Goal: Information Seeking & Learning: Compare options

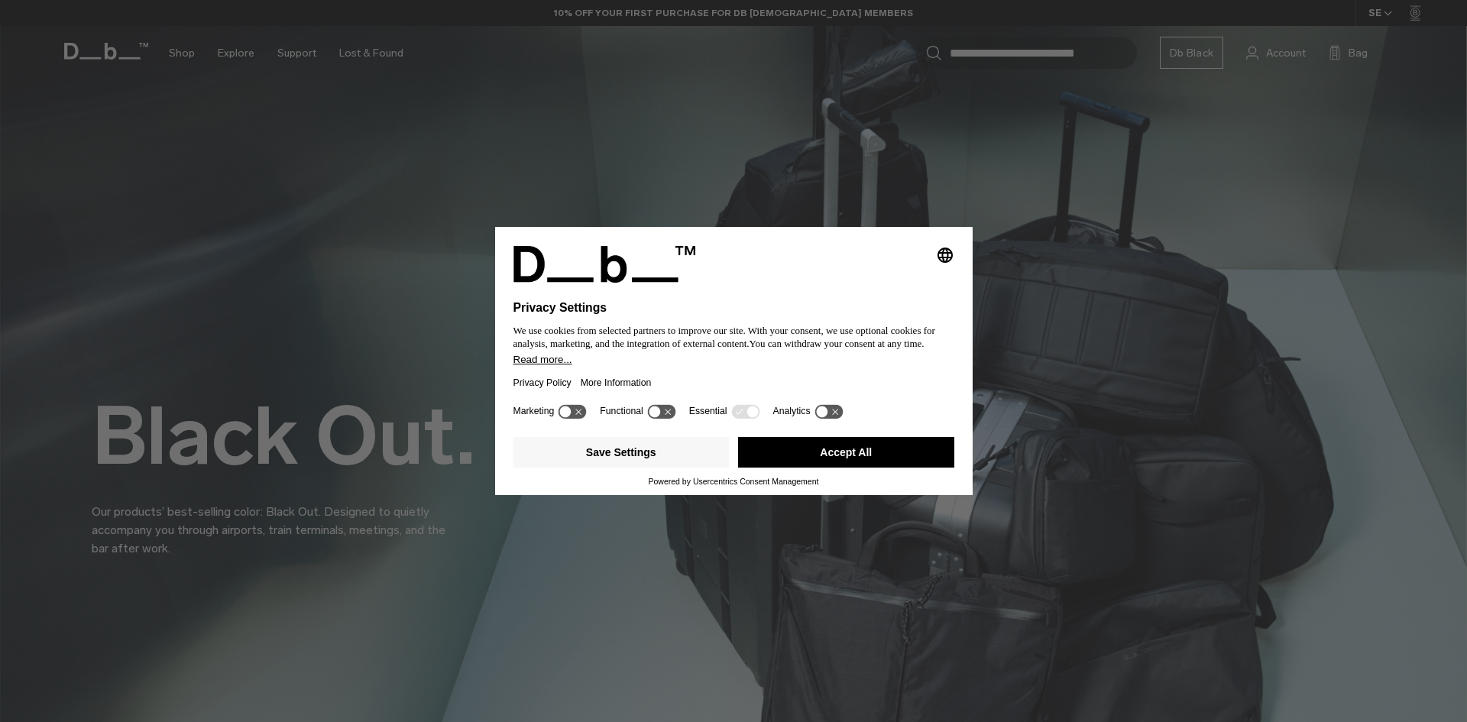
click at [842, 446] on button "Accept All" at bounding box center [846, 452] width 216 height 31
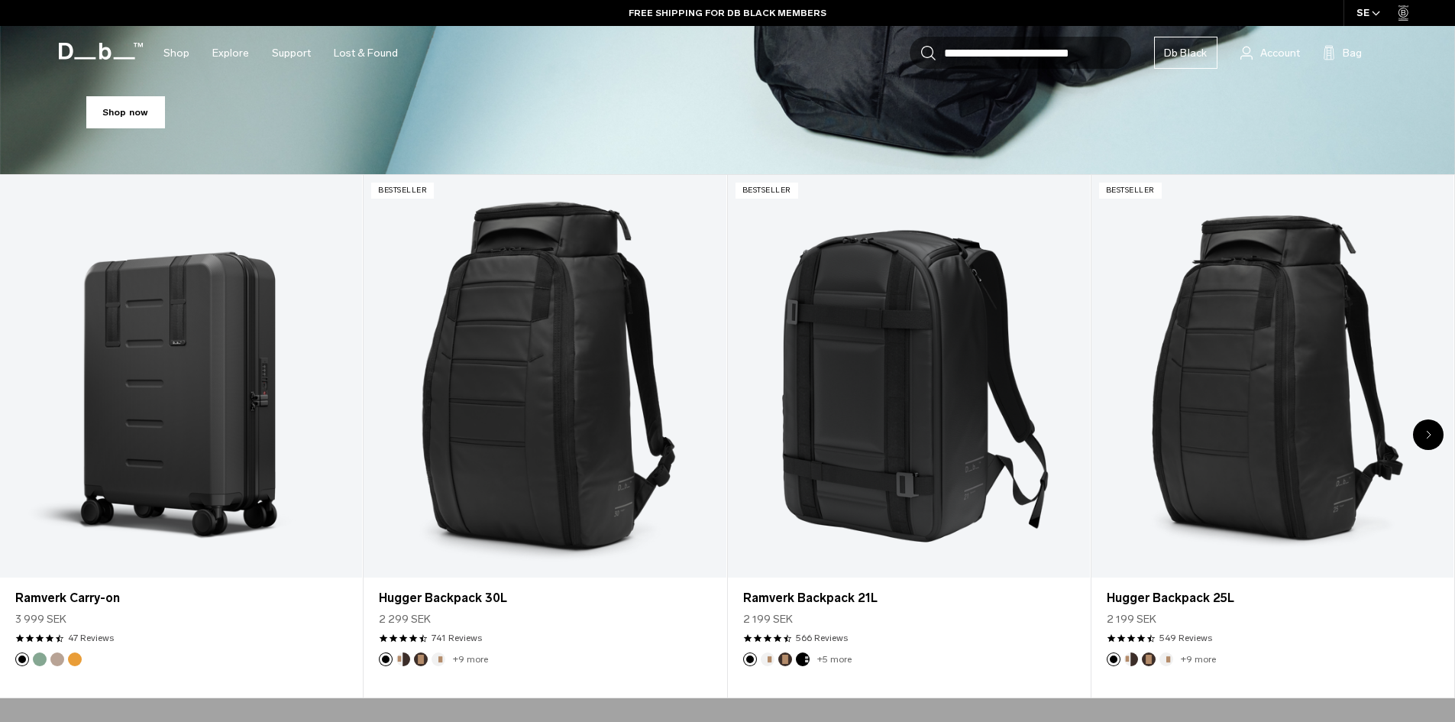
scroll to position [764, 0]
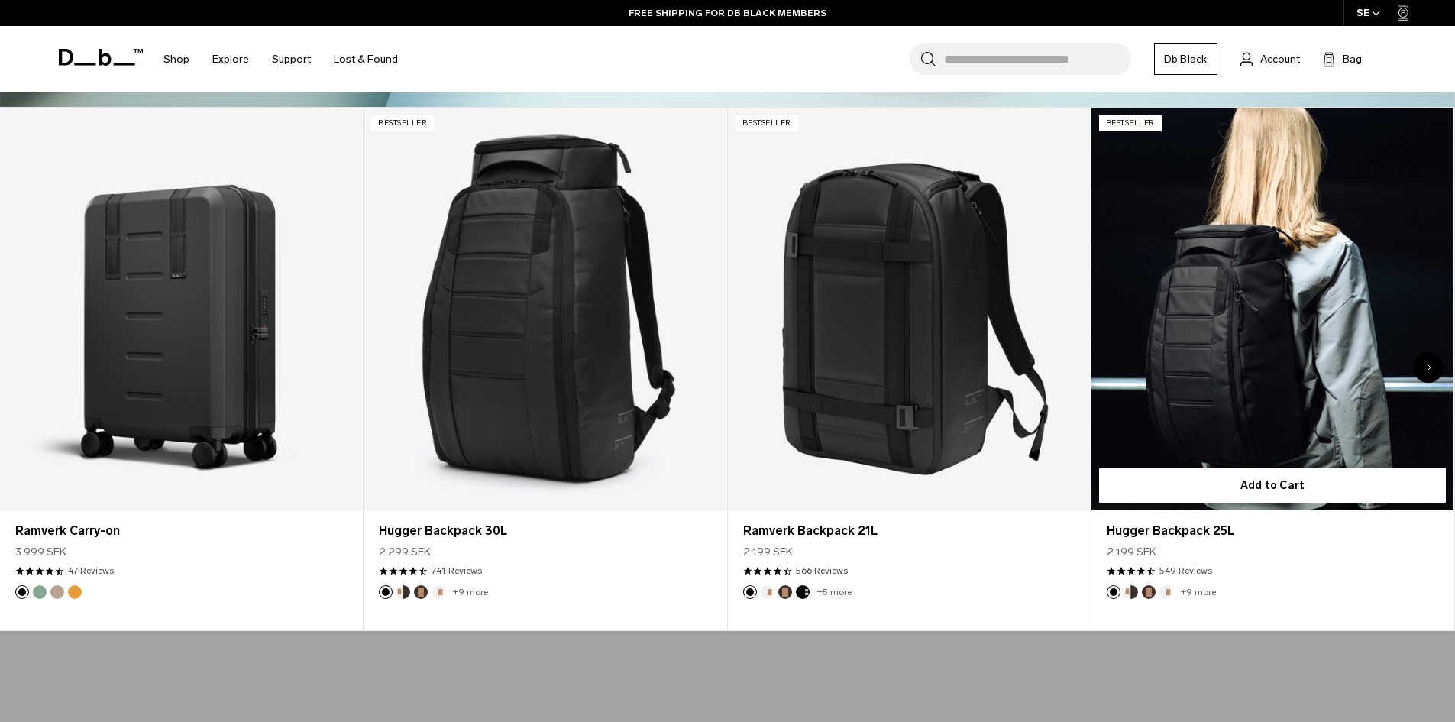
click at [1239, 381] on link "Hugger Backpack 25L" at bounding box center [1273, 309] width 362 height 403
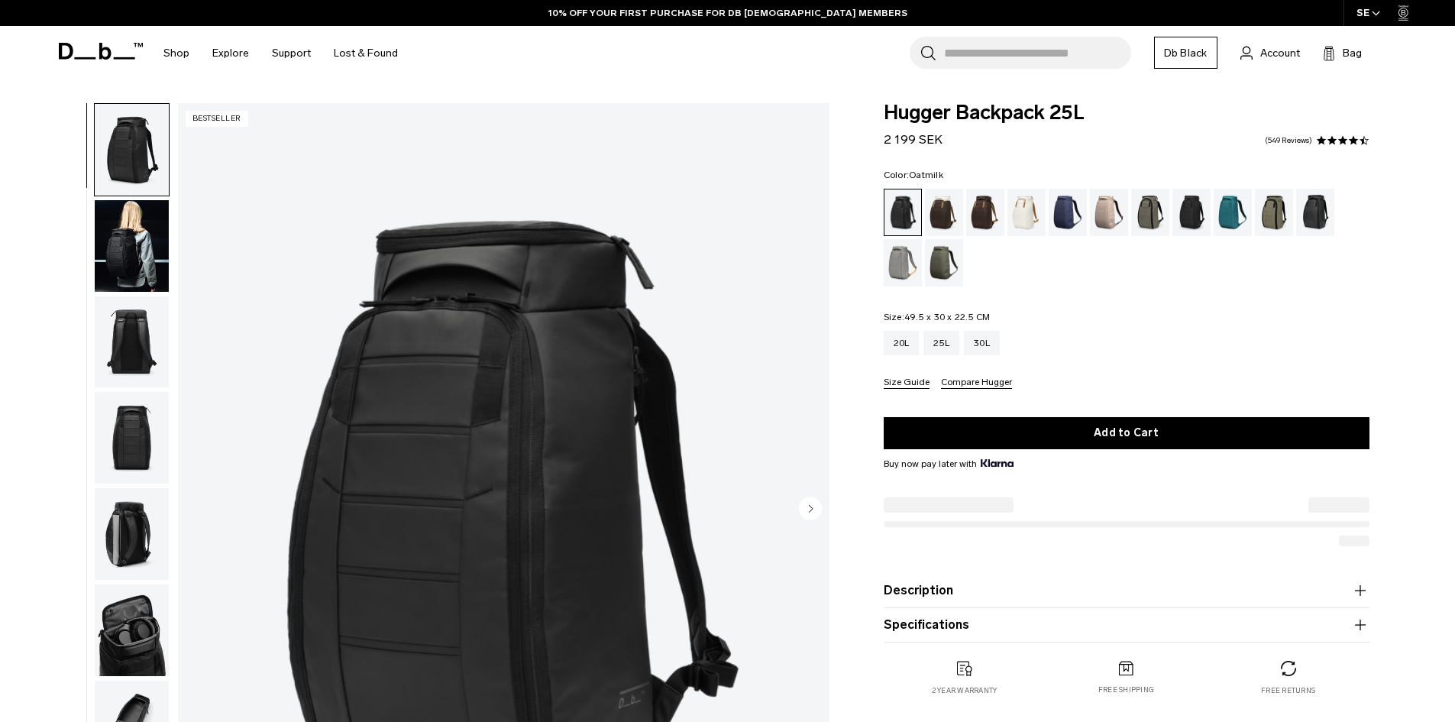
click at [1030, 209] on div "Oatmilk" at bounding box center [1027, 212] width 39 height 47
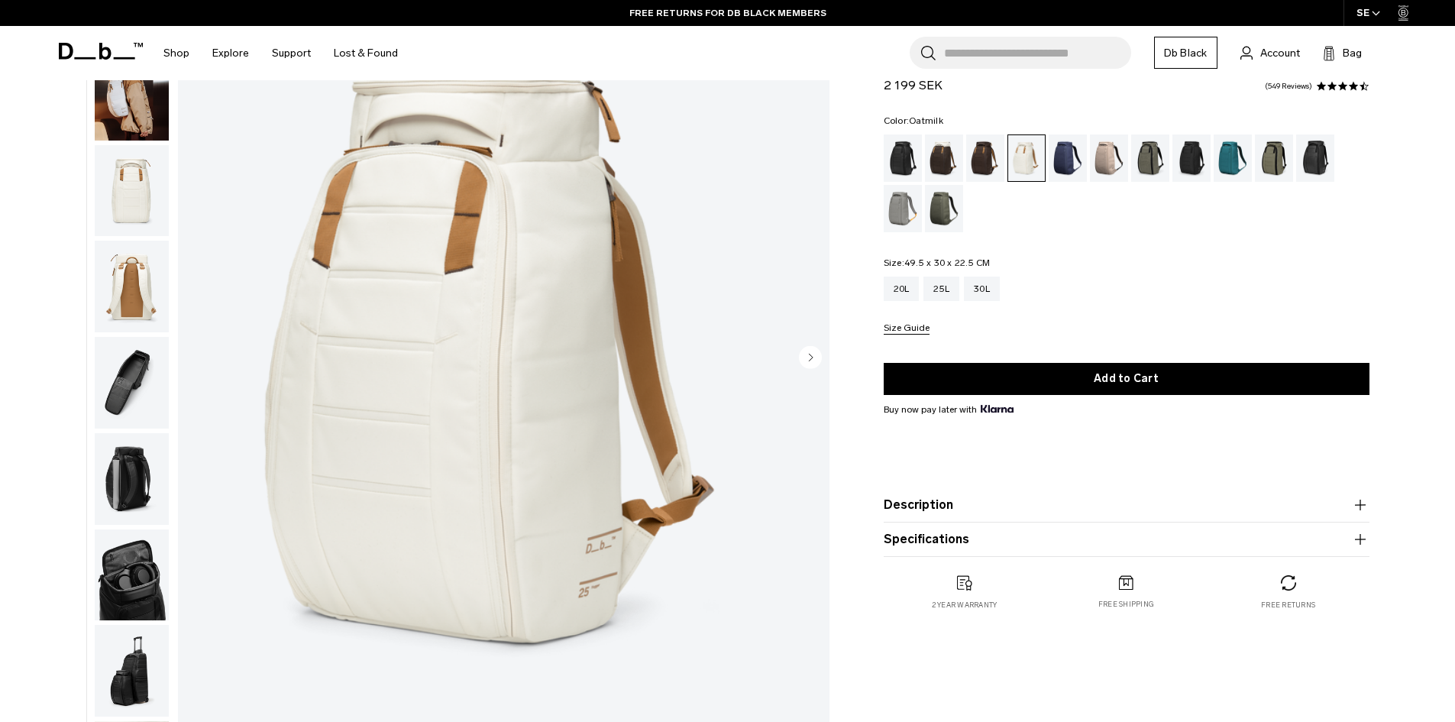
scroll to position [153, 0]
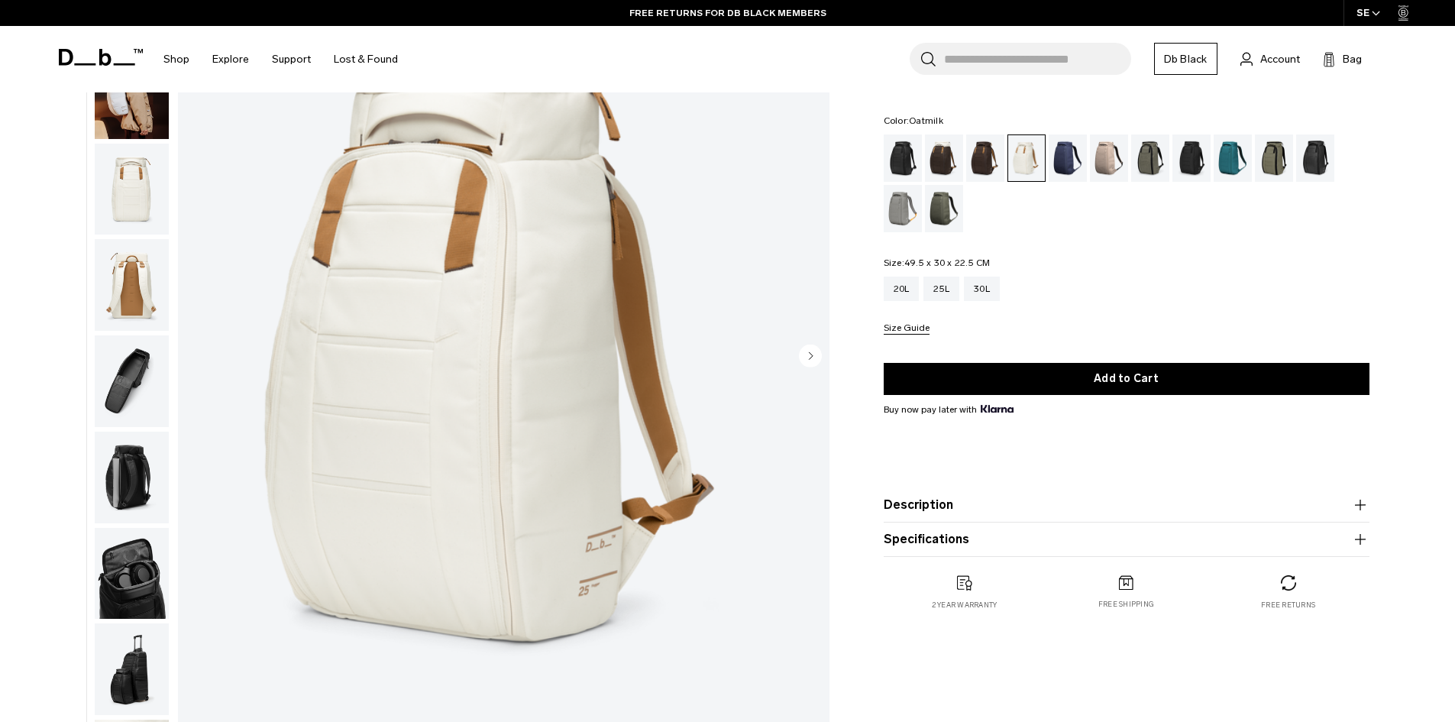
click at [812, 364] on circle "Next slide" at bounding box center [810, 355] width 23 height 23
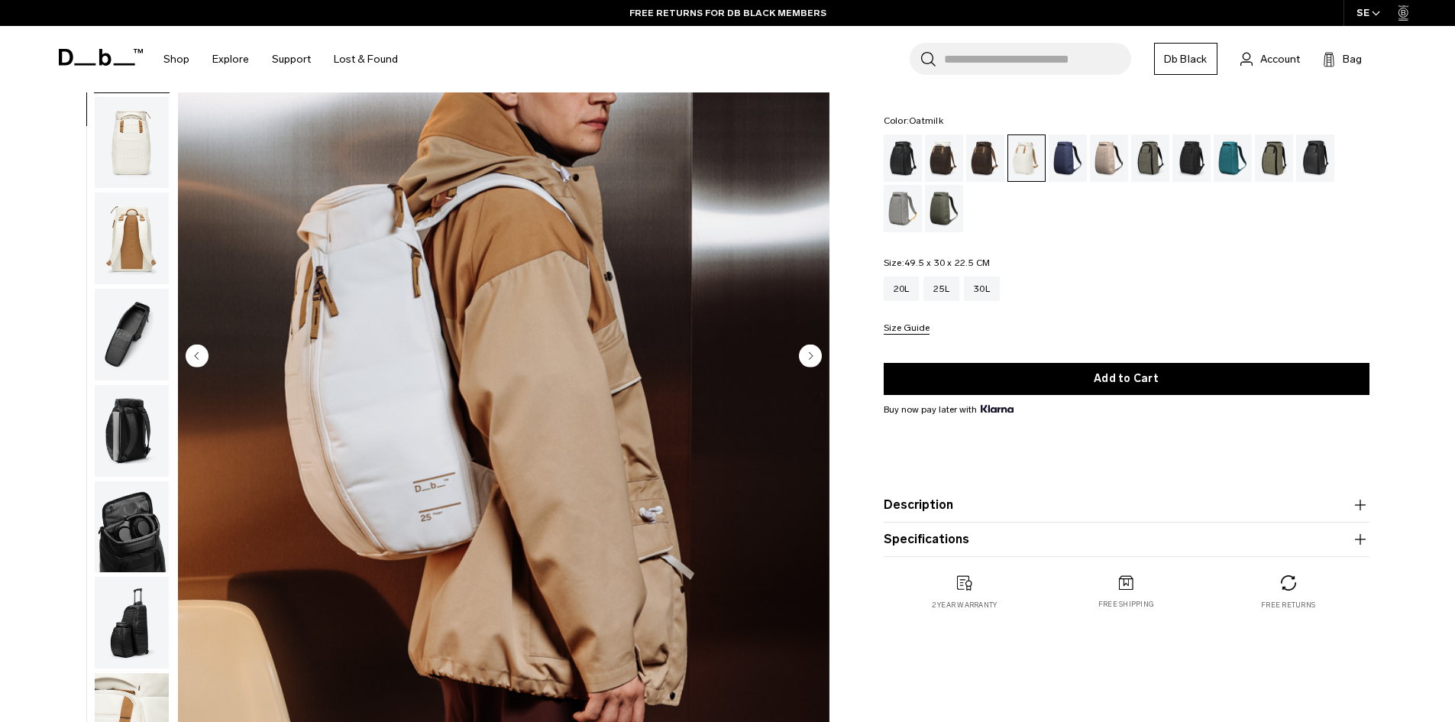
scroll to position [48, 0]
click at [812, 364] on circle "Next slide" at bounding box center [810, 355] width 23 height 23
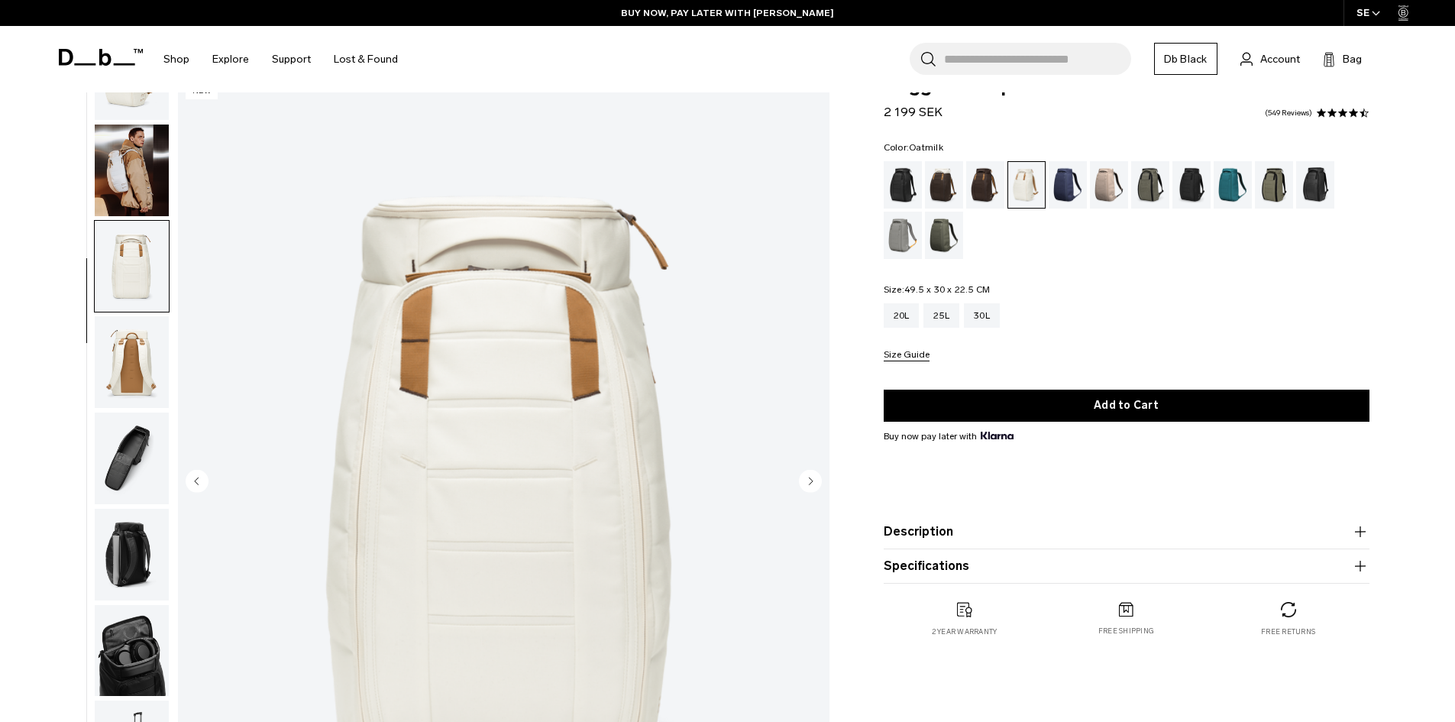
scroll to position [0, 0]
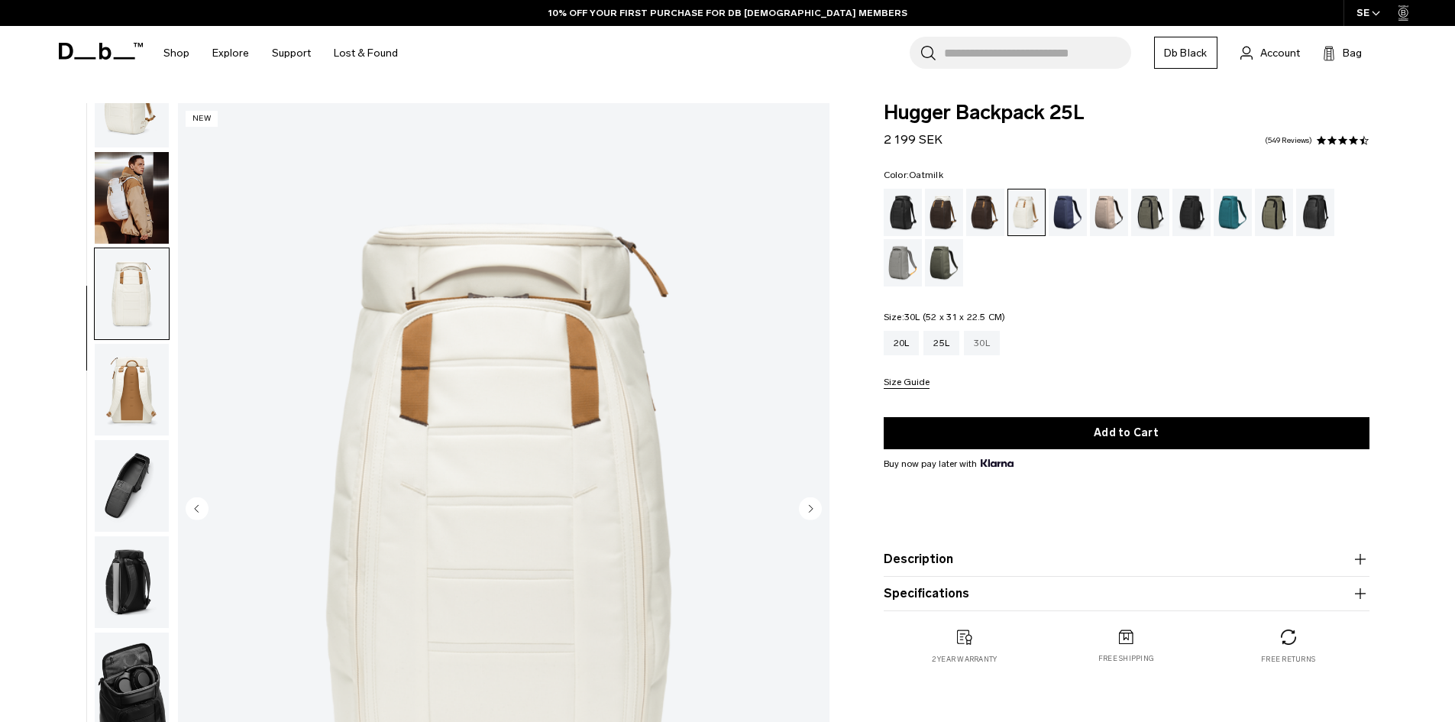
click at [982, 345] on div "30L" at bounding box center [982, 343] width 36 height 24
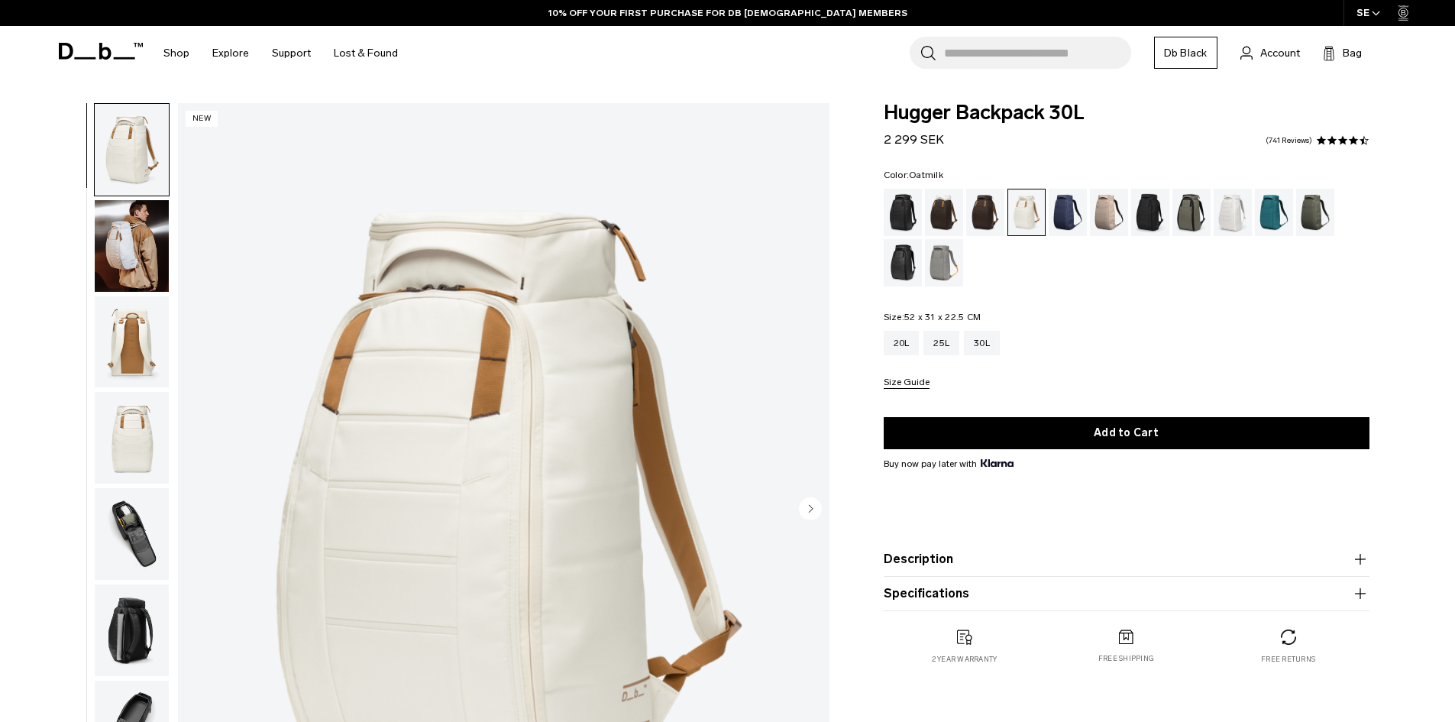
click at [142, 240] on img "button" at bounding box center [132, 246] width 74 height 92
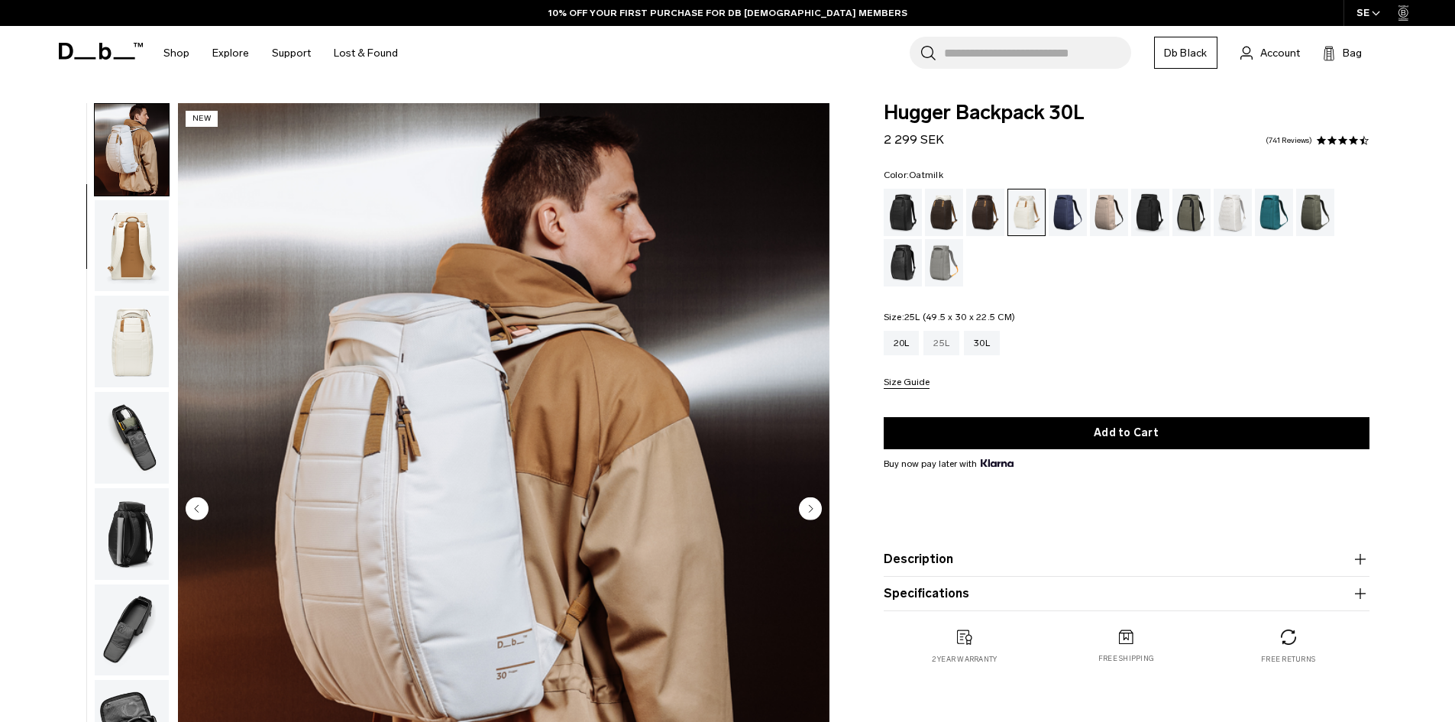
click at [945, 344] on div "25L" at bounding box center [942, 343] width 36 height 24
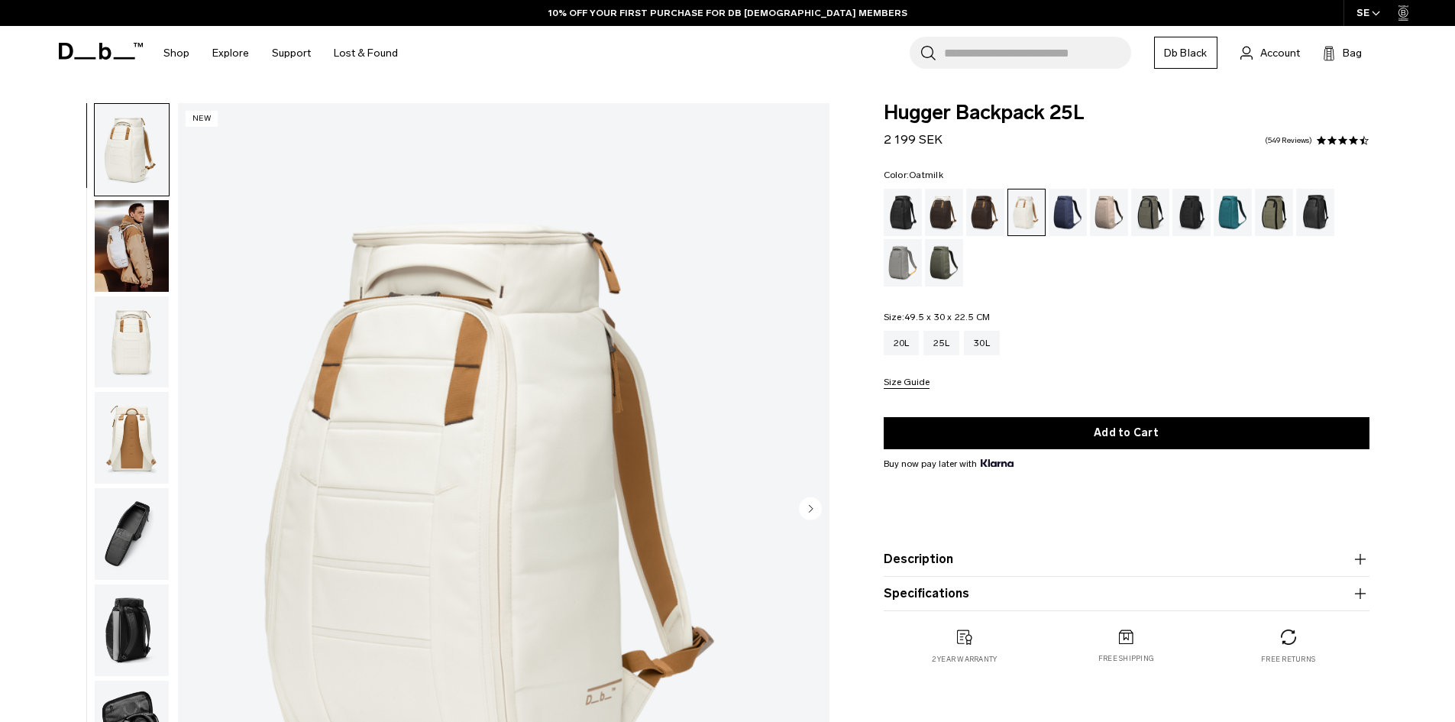
click at [118, 247] on img "button" at bounding box center [132, 246] width 74 height 92
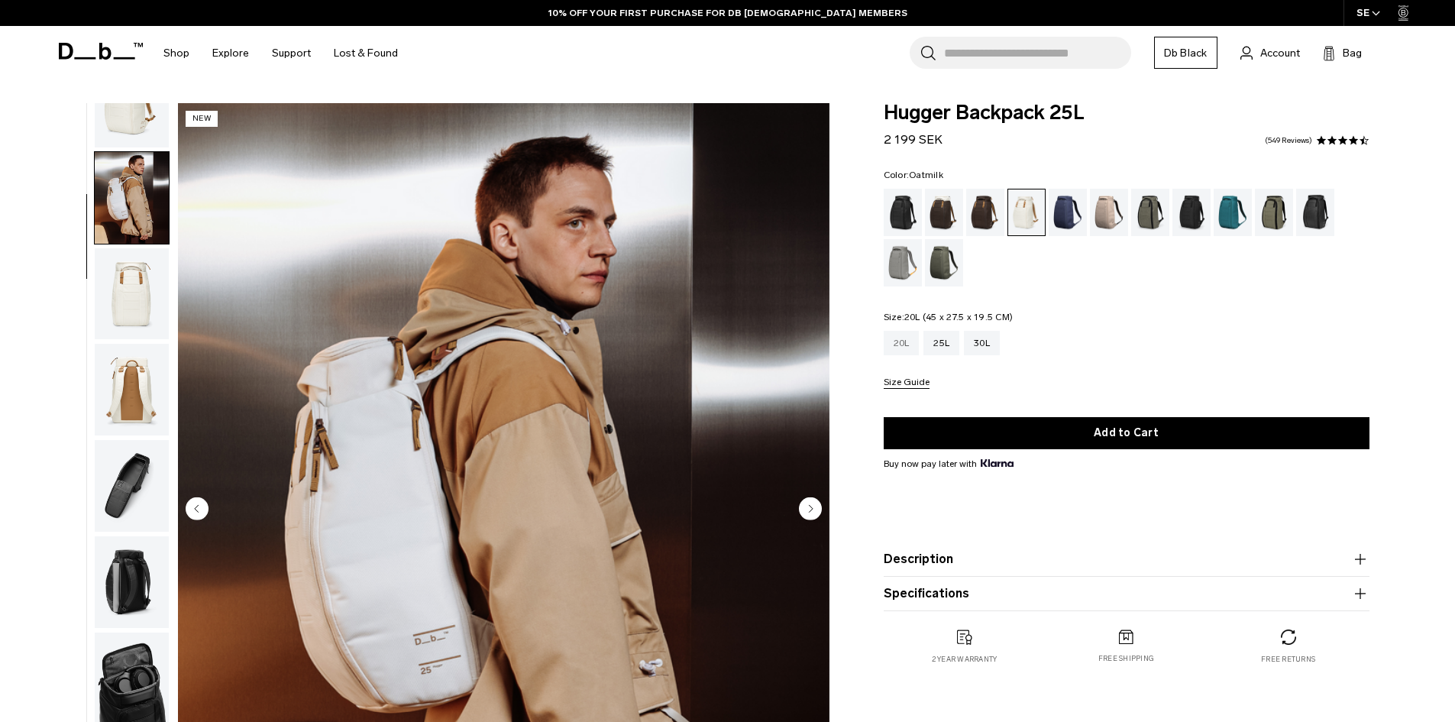
click at [903, 339] on div "20L" at bounding box center [902, 343] width 36 height 24
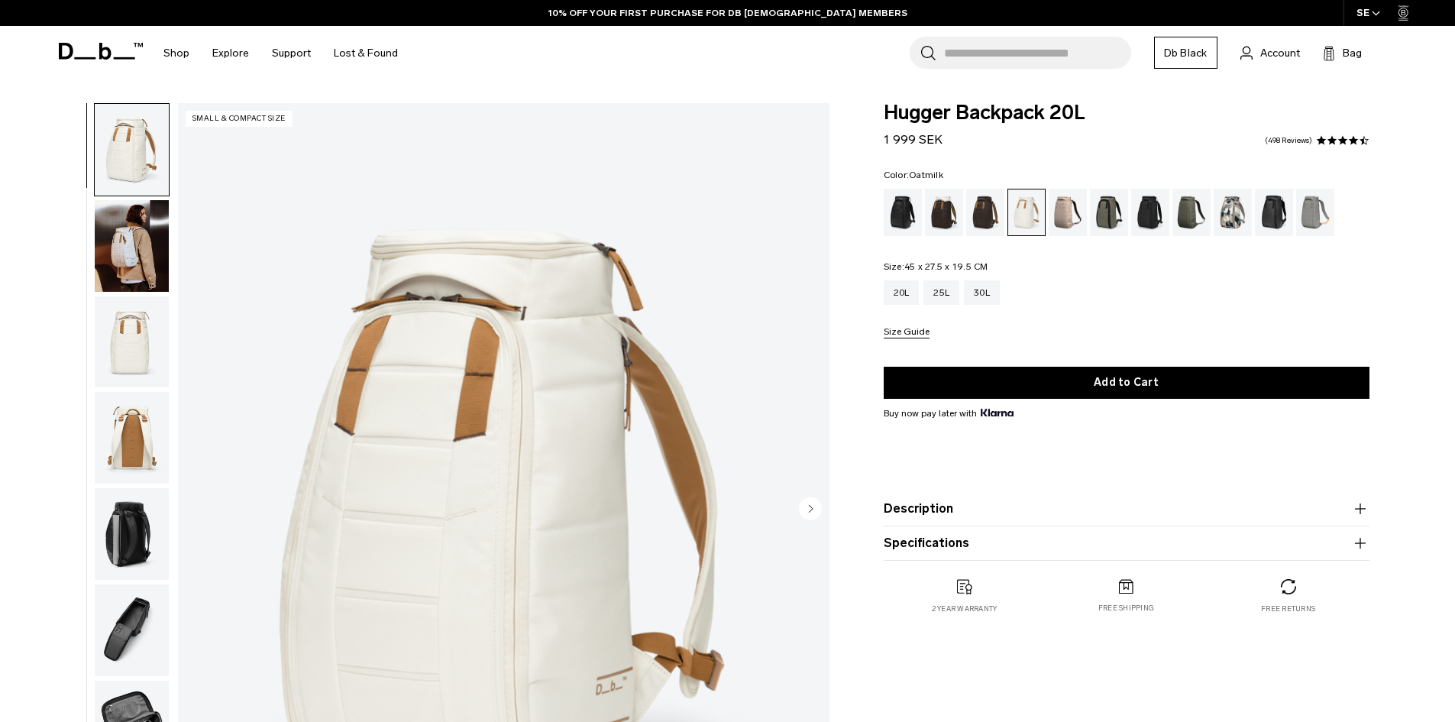
click at [119, 216] on img "button" at bounding box center [132, 246] width 74 height 92
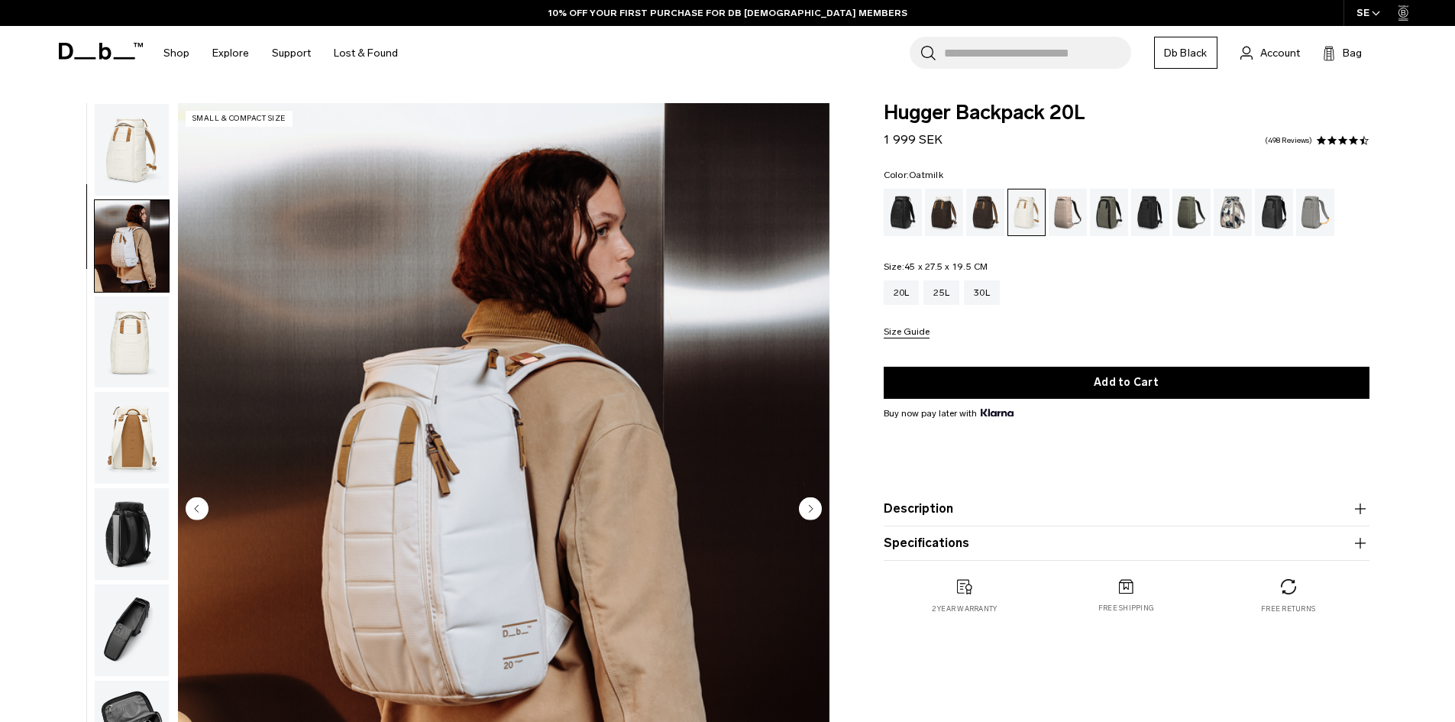
scroll to position [96, 0]
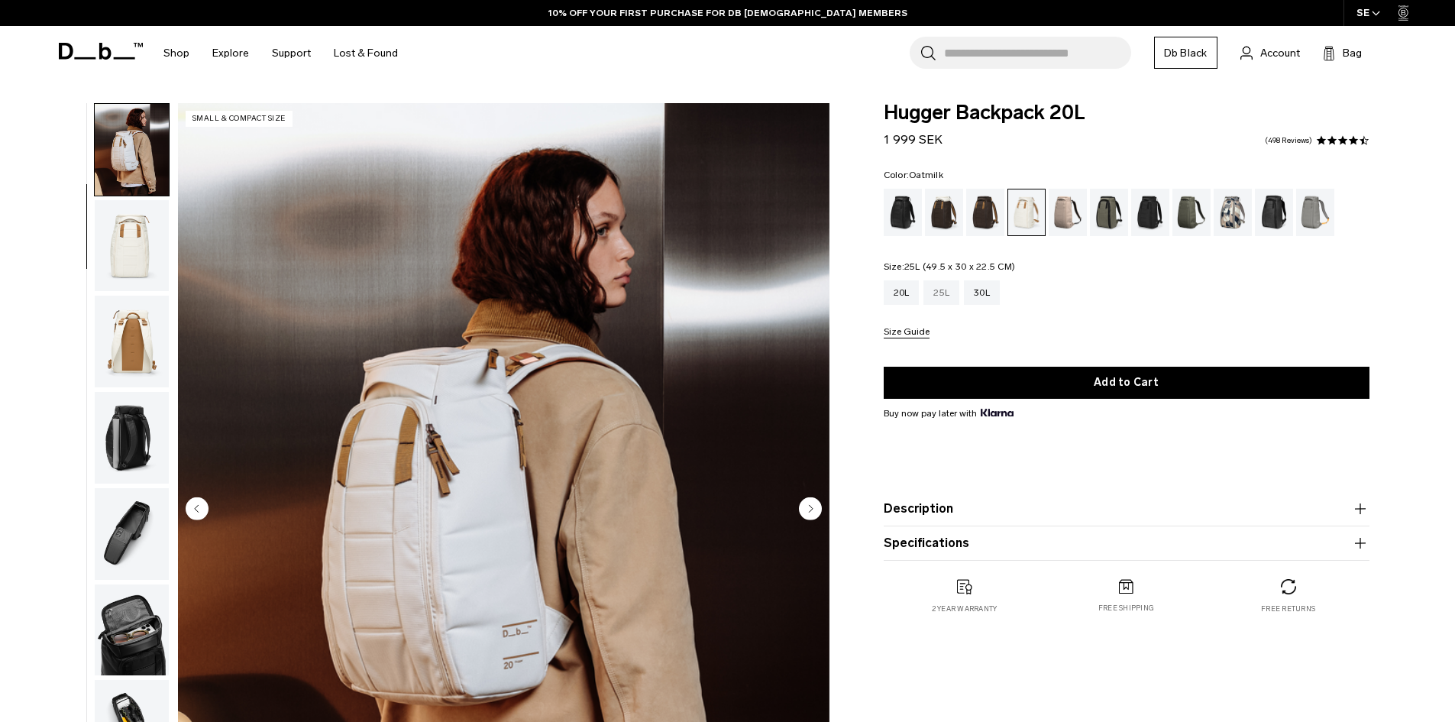
click at [943, 293] on div "25L" at bounding box center [942, 292] width 36 height 24
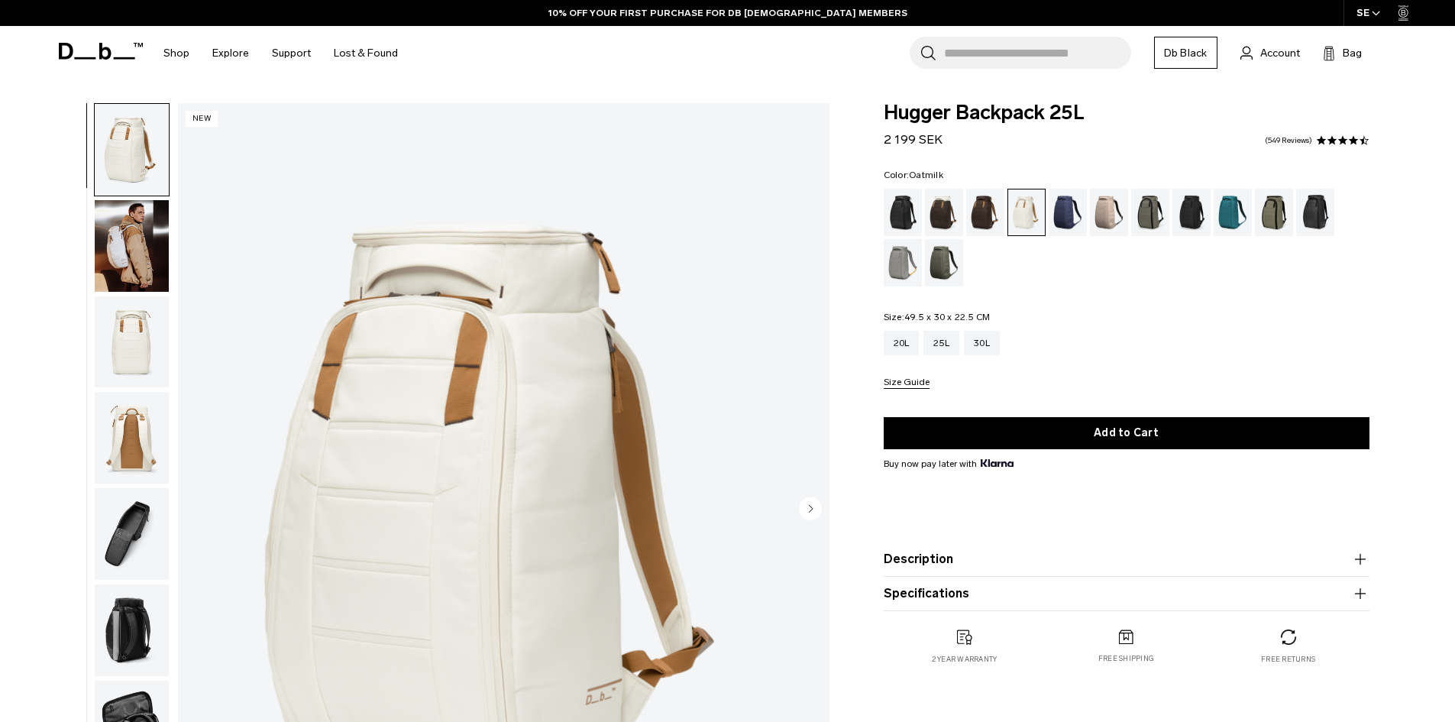
click at [156, 257] on img "button" at bounding box center [132, 246] width 74 height 92
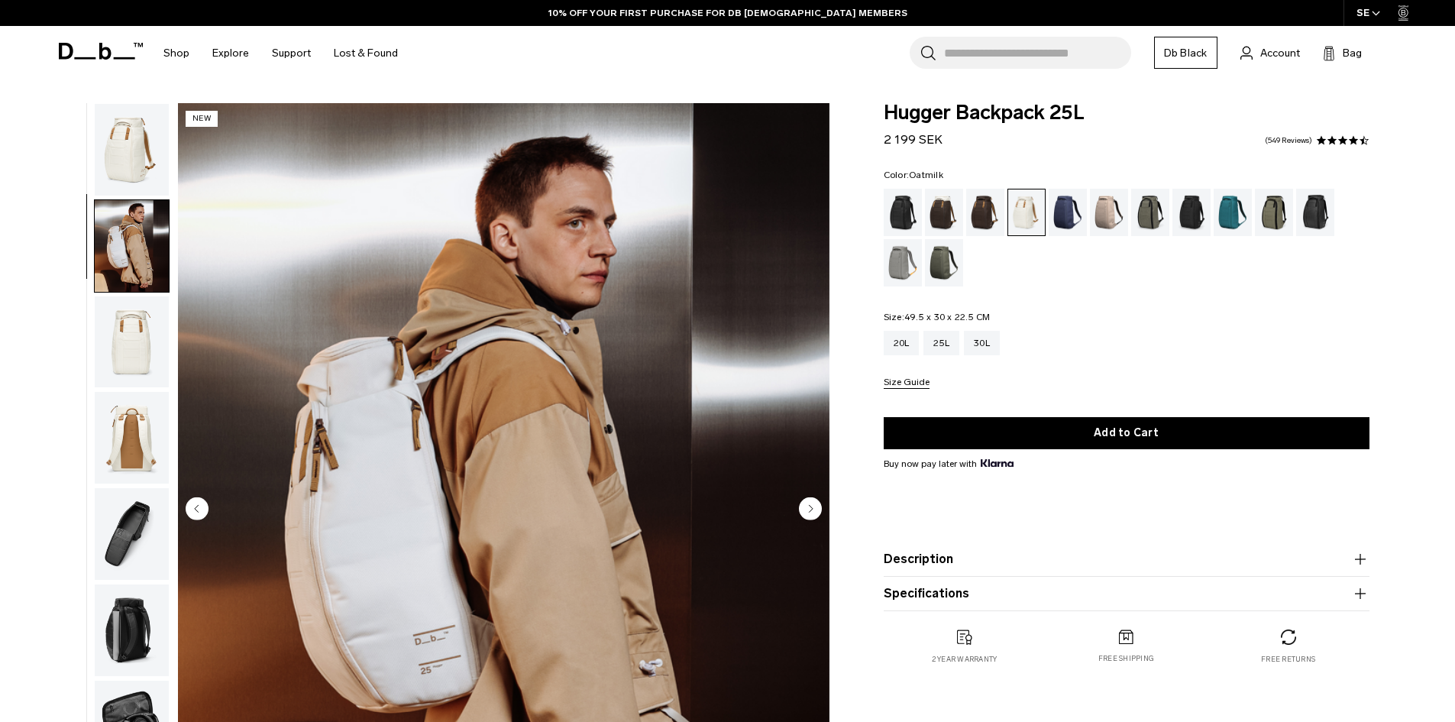
scroll to position [48, 0]
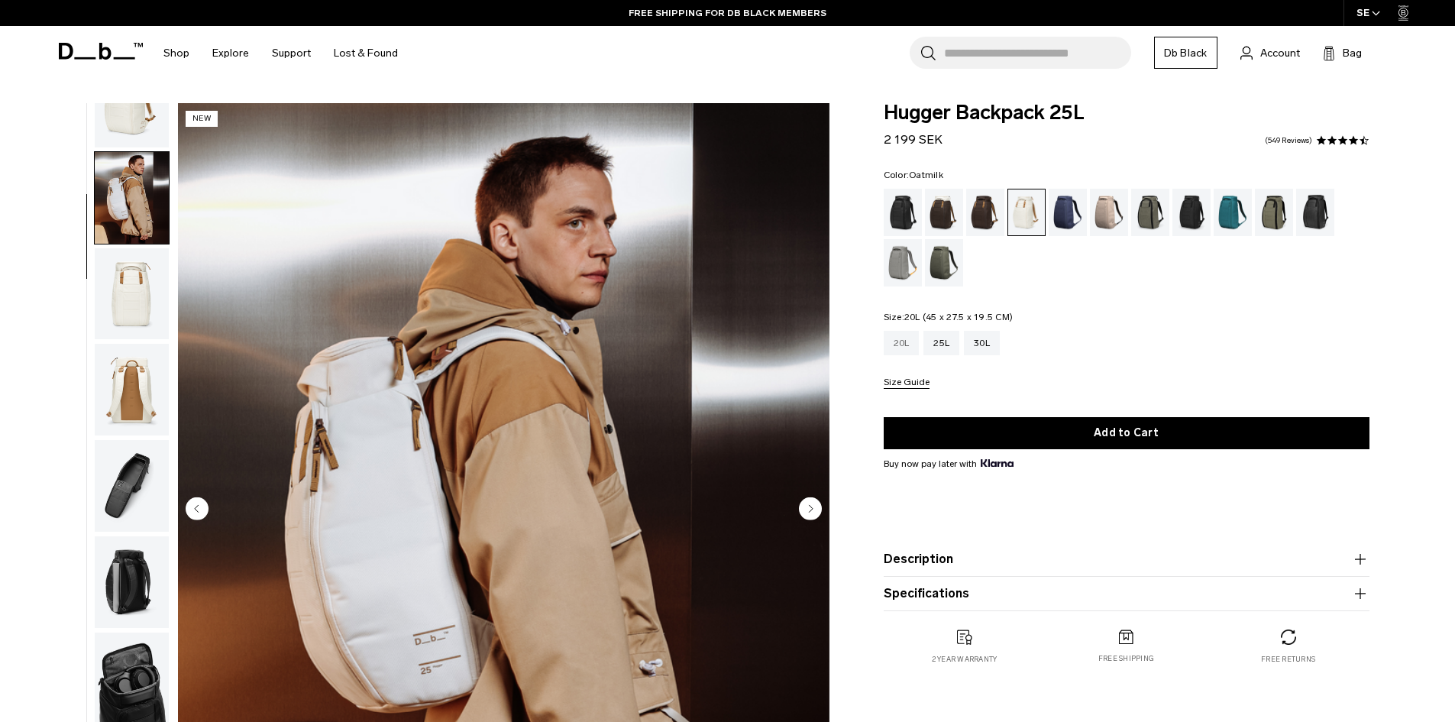
click at [900, 339] on div "20L" at bounding box center [902, 343] width 36 height 24
